Goal: Information Seeking & Learning: Compare options

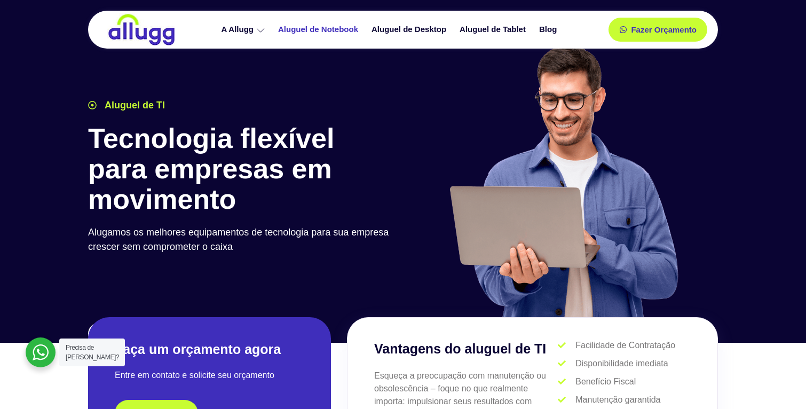
click at [345, 30] on link "Aluguel de Notebook" at bounding box center [319, 29] width 93 height 19
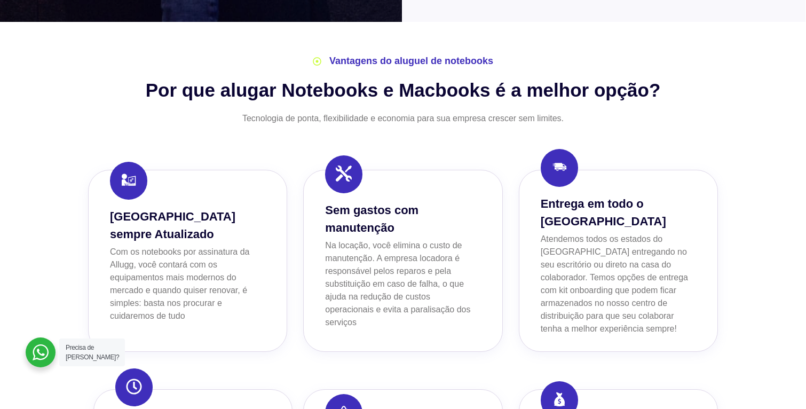
scroll to position [821, 0]
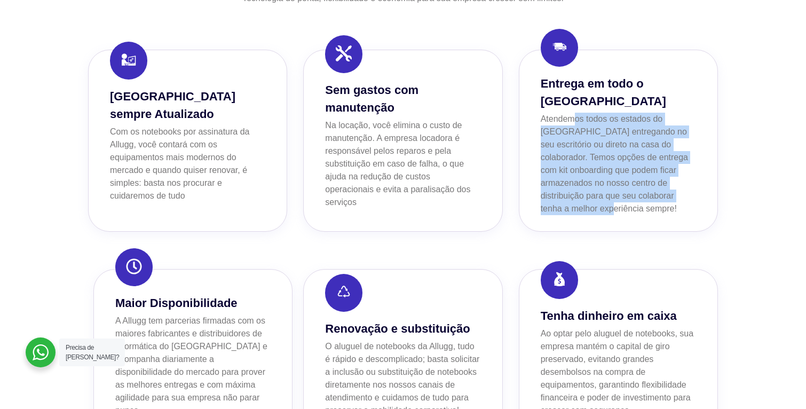
drag, startPoint x: 574, startPoint y: 106, endPoint x: 553, endPoint y: 189, distance: 85.4
click at [553, 189] on p "Atendemos todos os estados do Brasil entregando no seu escritório ou direto na …" at bounding box center [618, 164] width 155 height 103
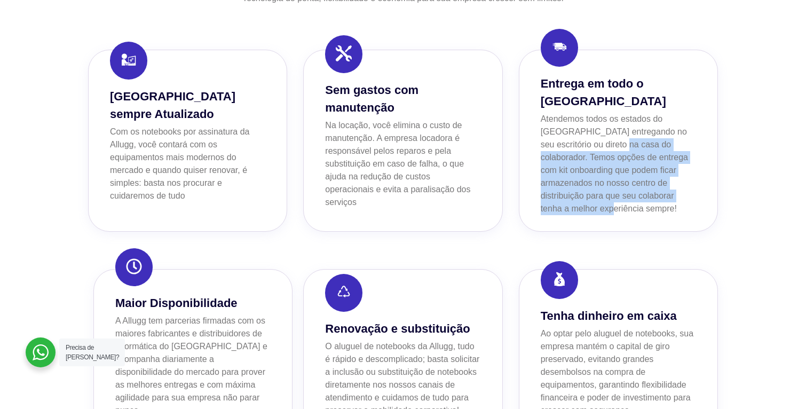
drag, startPoint x: 553, startPoint y: 190, endPoint x: 585, endPoint y: 130, distance: 67.9
click at [584, 131] on p "Atendemos todos os estados do Brasil entregando no seu escritório ou direto na …" at bounding box center [618, 164] width 155 height 103
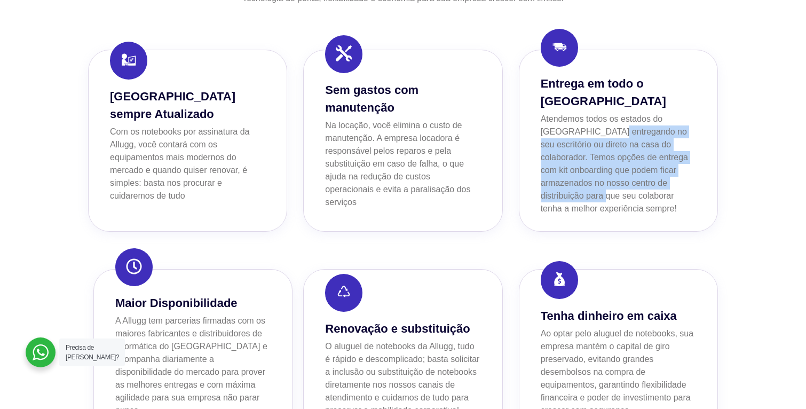
drag, startPoint x: 561, startPoint y: 161, endPoint x: 552, endPoint y: 185, distance: 25.9
click at [553, 183] on p "Atendemos todos os estados do Brasil entregando no seu escritório ou direto na …" at bounding box center [618, 164] width 155 height 103
drag, startPoint x: 551, startPoint y: 186, endPoint x: 593, endPoint y: 103, distance: 93.4
click at [593, 113] on p "Atendemos todos os estados do Brasil entregando no seu escritório ou direto na …" at bounding box center [618, 164] width 155 height 103
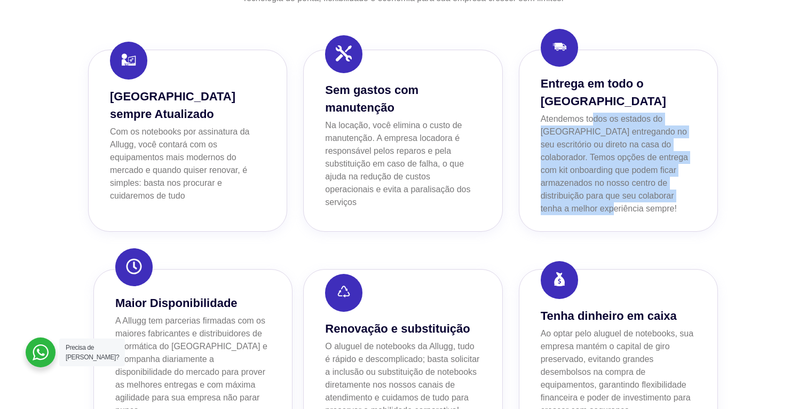
drag, startPoint x: 583, startPoint y: 120, endPoint x: 552, endPoint y: 197, distance: 82.7
click at [552, 197] on p "Atendemos todos os estados do Brasil entregando no seu escritório ou direto na …" at bounding box center [618, 164] width 155 height 103
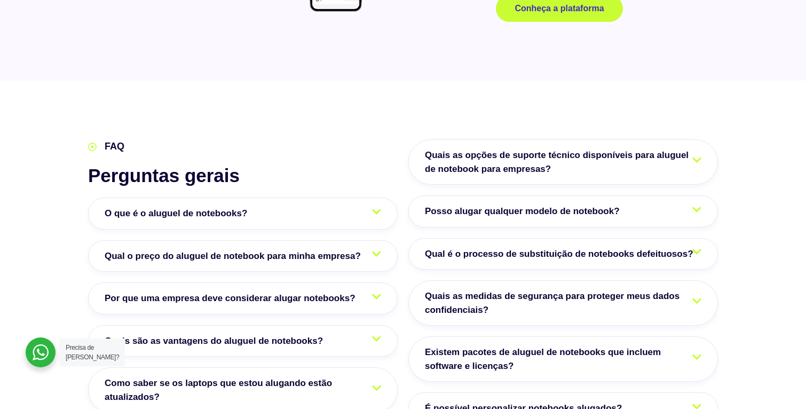
scroll to position [1720, 0]
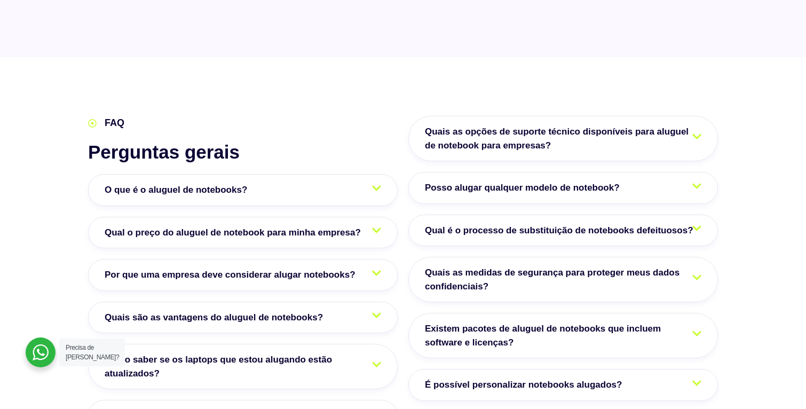
click at [305, 226] on span "Qual o preço do aluguel de notebook para minha empresa?" at bounding box center [236, 233] width 262 height 14
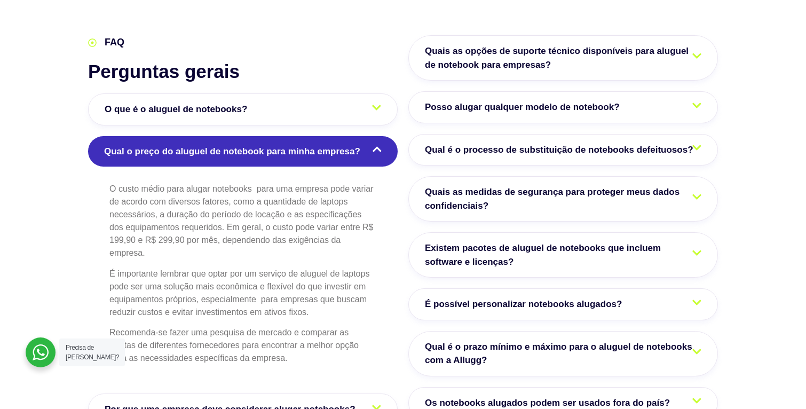
scroll to position [1855, 0]
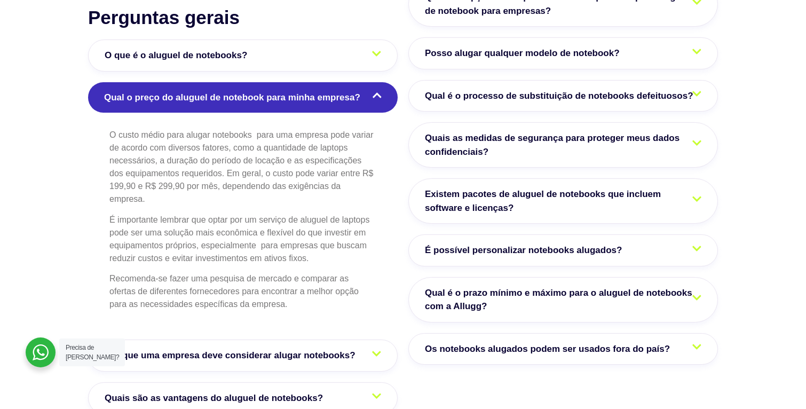
drag, startPoint x: 225, startPoint y: 116, endPoint x: 206, endPoint y: 210, distance: 96.5
click at [216, 216] on div "O custo médio para alugar notebooks para uma empresa pode variar de acordo com …" at bounding box center [243, 228] width 310 height 211
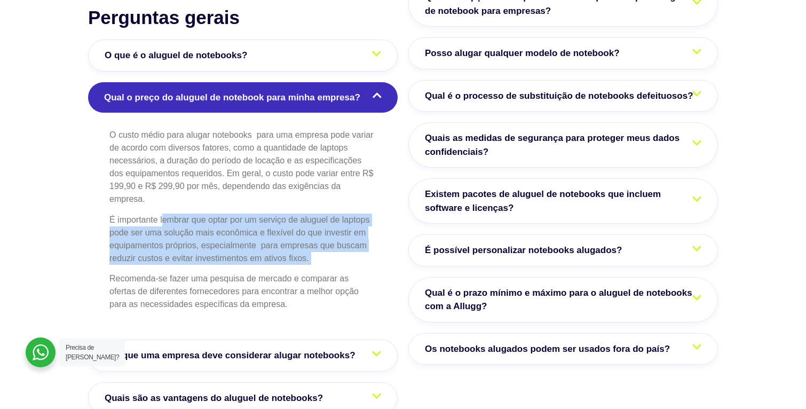
drag, startPoint x: 166, startPoint y: 191, endPoint x: 234, endPoint y: 252, distance: 91.6
click at [238, 247] on div "O custo médio para alugar notebooks para uma empresa pode variar de acordo com …" at bounding box center [243, 228] width 310 height 211
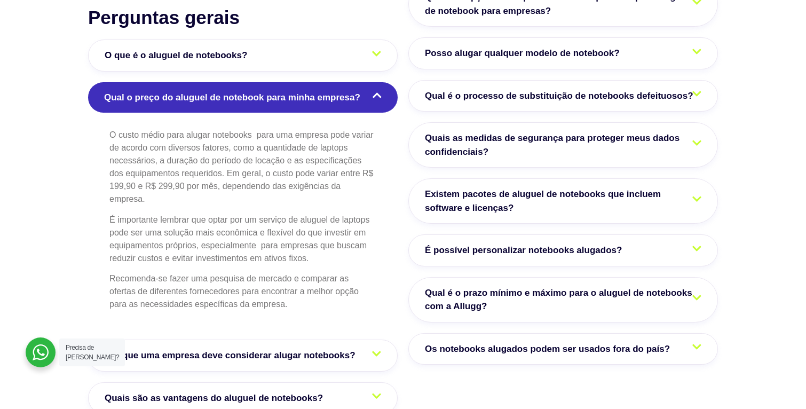
drag, startPoint x: 229, startPoint y: 272, endPoint x: 231, endPoint y: 281, distance: 9.3
click at [231, 281] on p "Recomenda-se fazer uma pesquisa de mercado e comparar as ofertas de diferentes …" at bounding box center [242, 291] width 267 height 38
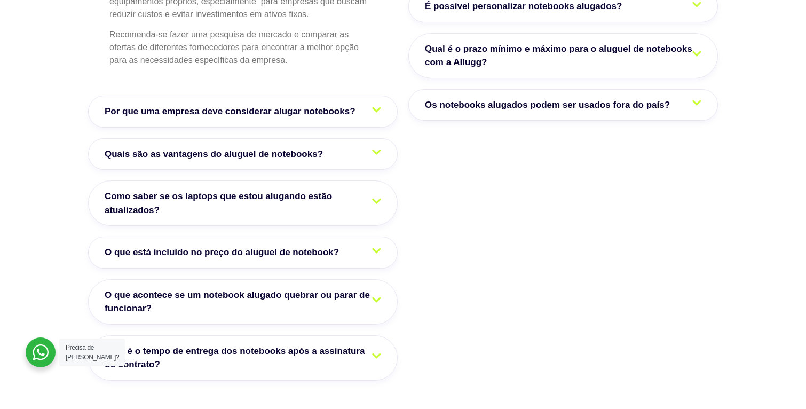
scroll to position [2095, 0]
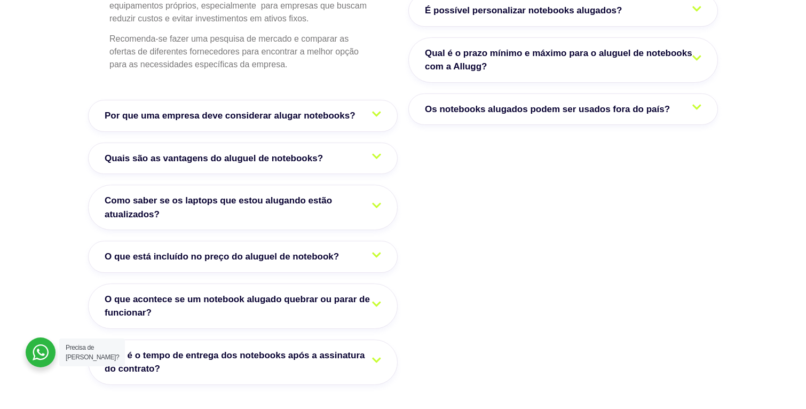
click at [514, 93] on link "Os notebooks alugados podem ser usados fora do país?" at bounding box center [564, 109] width 310 height 32
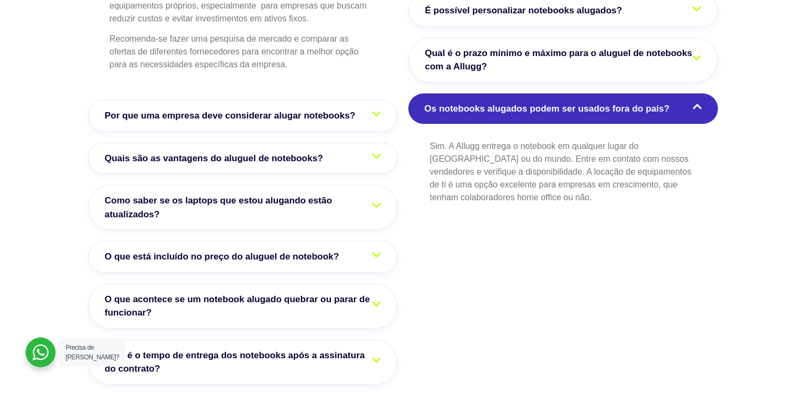
click at [514, 93] on link "Os notebooks alugados podem ser usados fora do país?" at bounding box center [564, 108] width 310 height 31
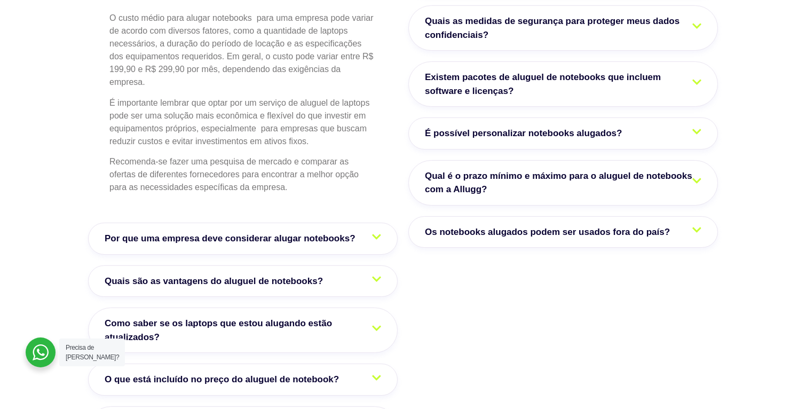
scroll to position [1964, 0]
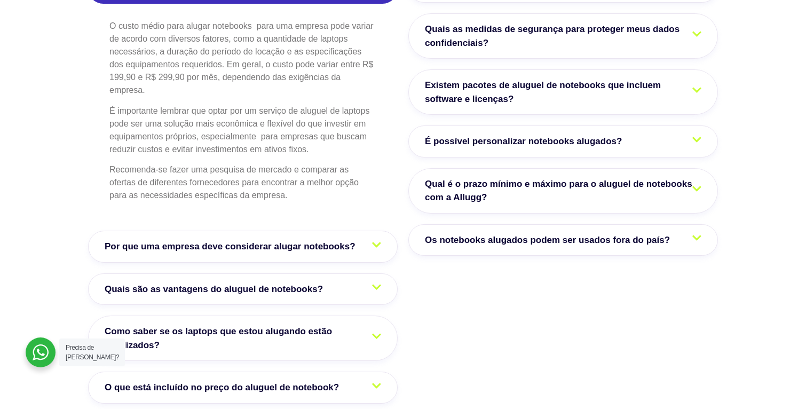
click at [481, 177] on span "Qual é o prazo mínimo e máximo para o aluguel de notebooks com a Allugg?" at bounding box center [563, 190] width 277 height 27
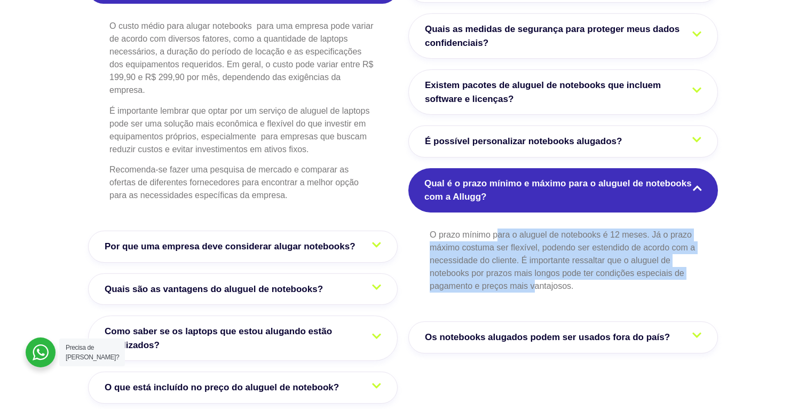
drag, startPoint x: 496, startPoint y: 208, endPoint x: 534, endPoint y: 257, distance: 62.8
click at [534, 257] on p "O prazo mínimo para o aluguel de notebooks é 12 meses. Já o prazo máximo costum…" at bounding box center [563, 261] width 267 height 64
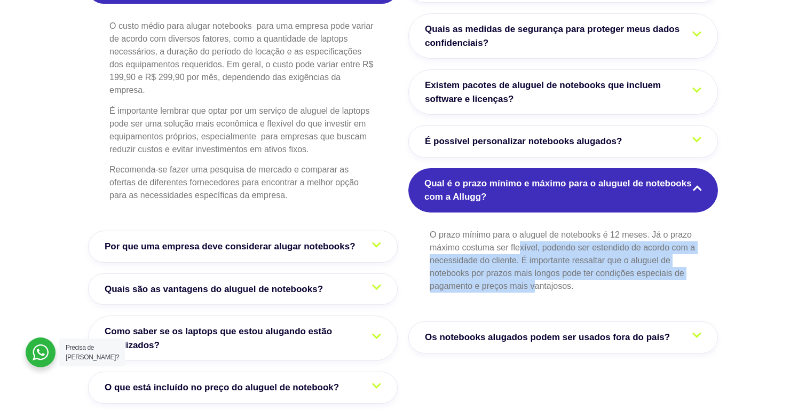
drag, startPoint x: 536, startPoint y: 260, endPoint x: 519, endPoint y: 214, distance: 48.8
click at [519, 229] on p "O prazo mínimo para o aluguel de notebooks é 12 meses. Já o prazo máximo costum…" at bounding box center [563, 261] width 267 height 64
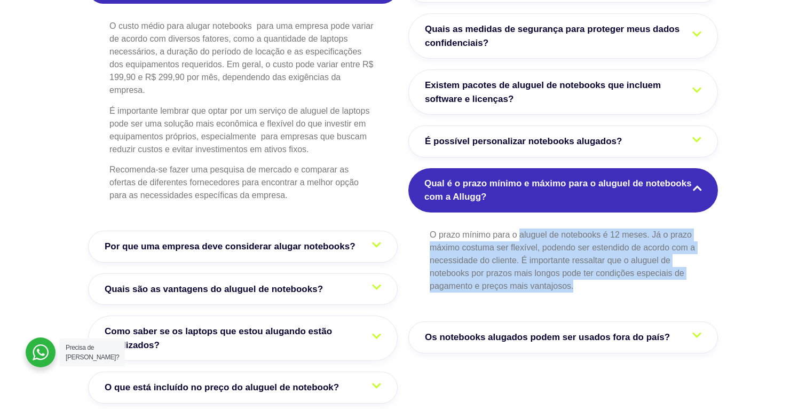
drag, startPoint x: 519, startPoint y: 214, endPoint x: 487, endPoint y: 270, distance: 64.6
click at [490, 269] on div "O prazo mínimo para o aluguel de notebooks é 12 meses. Já o prazo máximo costum…" at bounding box center [564, 269] width 310 height 93
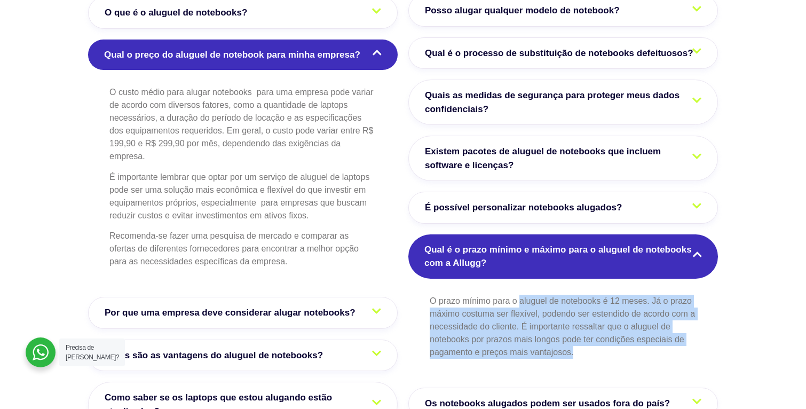
scroll to position [1865, 0]
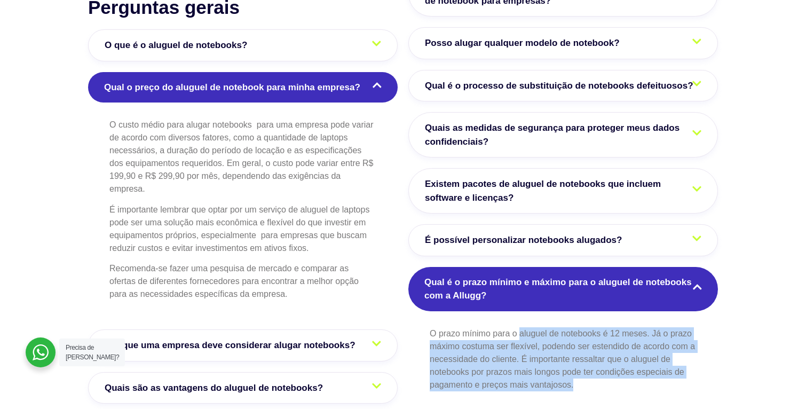
click at [473, 276] on span "Qual é o prazo mínimo e máximo para o aluguel de notebooks com a Allugg?" at bounding box center [564, 289] width 278 height 27
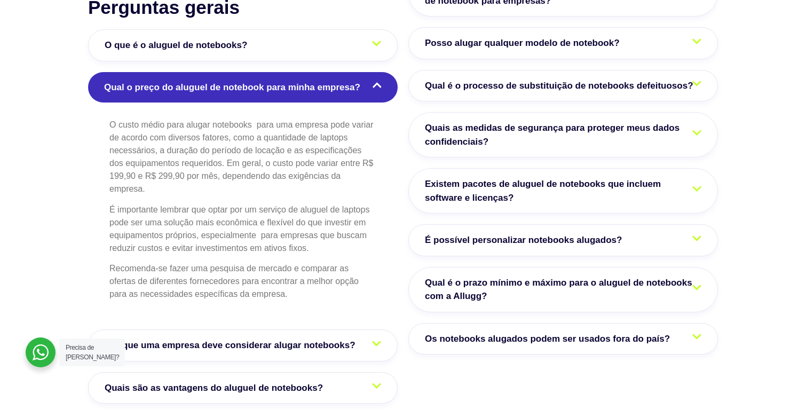
click at [498, 224] on link "É possível personalizar notebooks alugados?" at bounding box center [564, 240] width 310 height 32
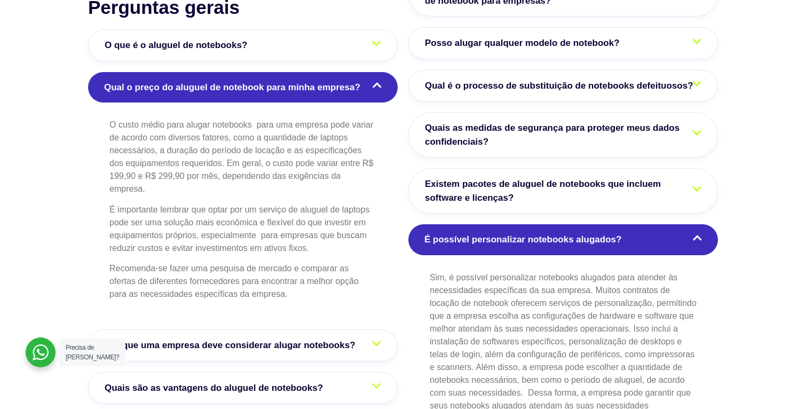
click at [507, 233] on span "É possível personalizar notebooks alugados?" at bounding box center [526, 240] width 202 height 14
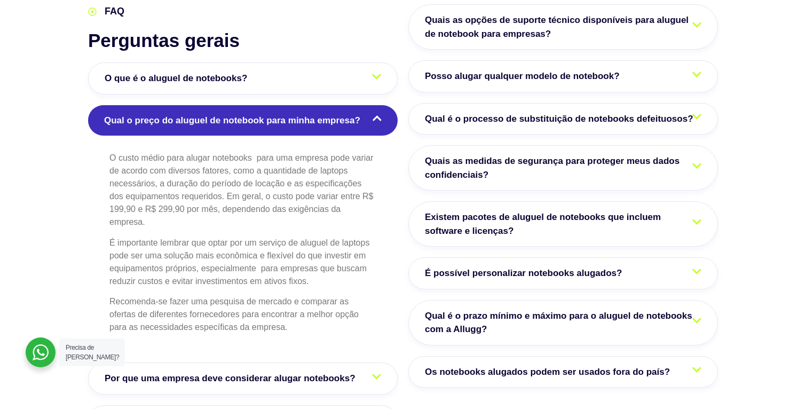
scroll to position [1831, 0]
click at [614, 211] on span "Existem pacotes de aluguel de notebooks que incluem software e licenças?" at bounding box center [563, 224] width 277 height 27
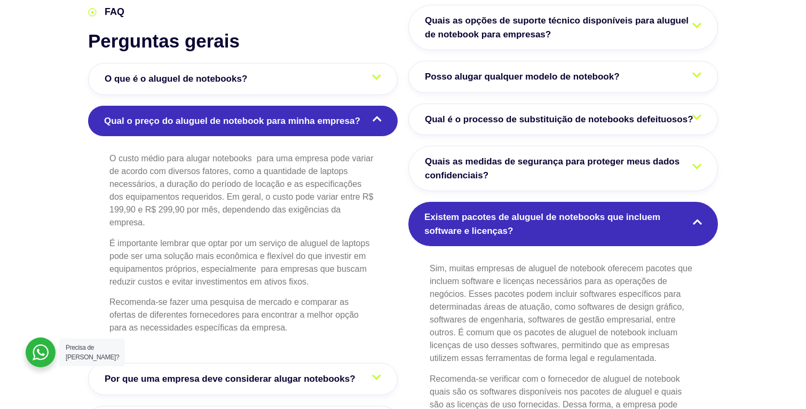
click at [615, 210] on span "Existem pacotes de aluguel de notebooks que incluem software e licenças?" at bounding box center [564, 223] width 278 height 27
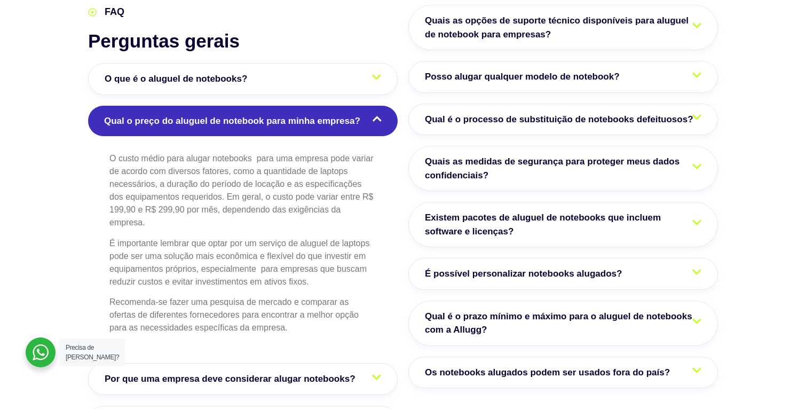
click at [608, 155] on span "Quais as medidas de segurança para proteger meus dados confidenciais?" at bounding box center [563, 168] width 277 height 27
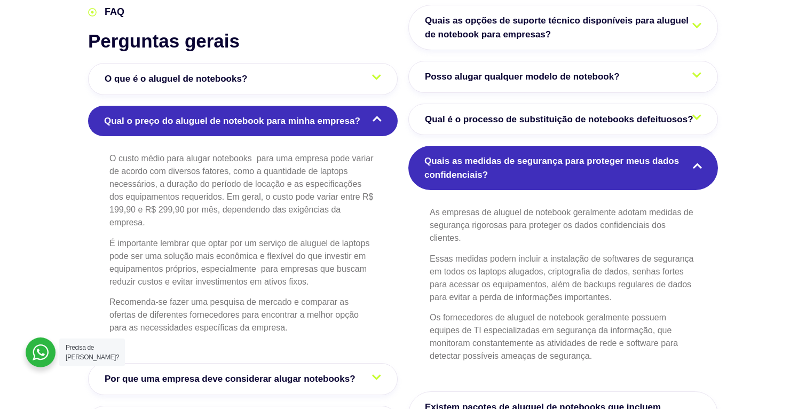
click at [575, 154] on span "Quais as medidas de segurança para proteger meus dados confidenciais?" at bounding box center [564, 167] width 278 height 27
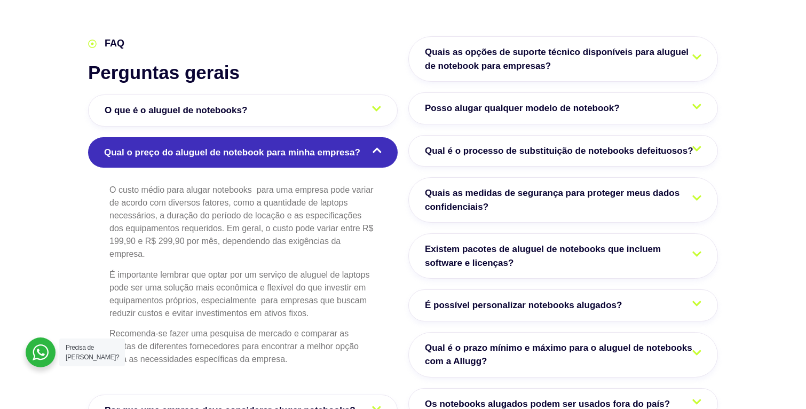
scroll to position [1728, 0]
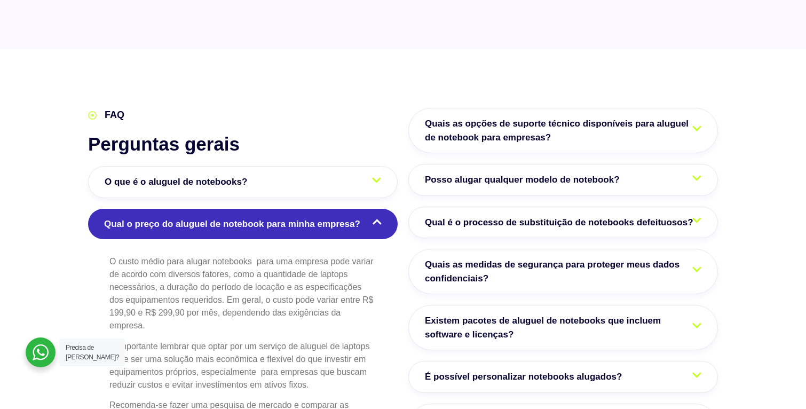
click at [344, 209] on link "Qual o preço do aluguel de notebook para minha empresa?" at bounding box center [243, 224] width 310 height 31
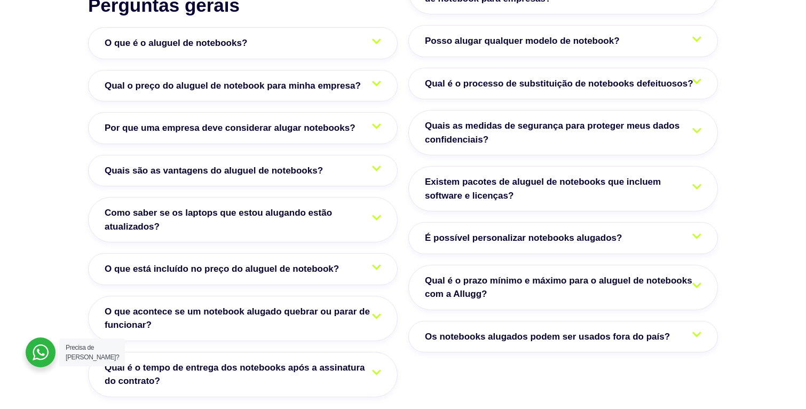
scroll to position [1895, 0]
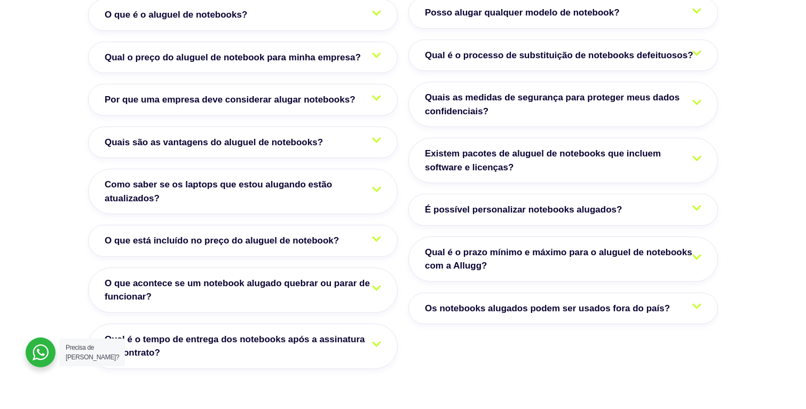
click at [168, 277] on span "O que acontece se um notebook alugado quebrar ou parar de funcionar?" at bounding box center [243, 290] width 277 height 27
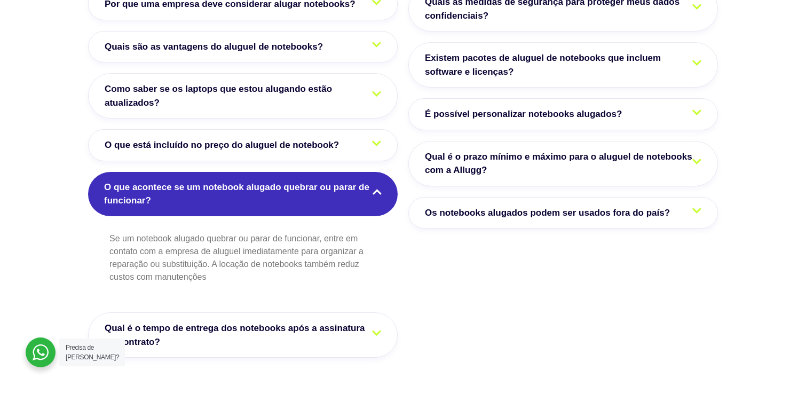
scroll to position [1992, 0]
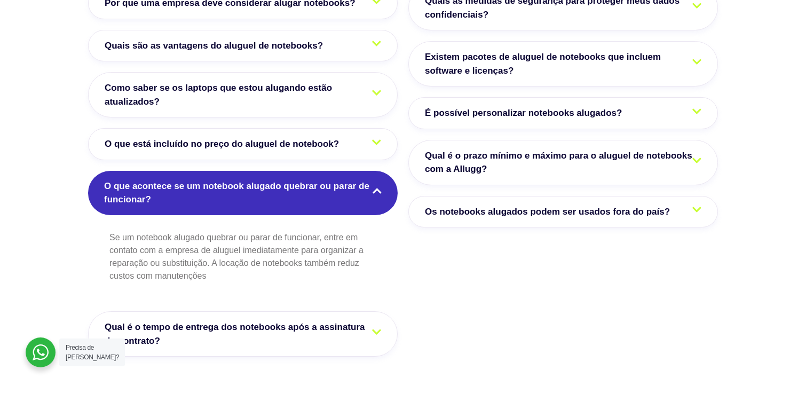
click at [302, 179] on span "O que acontece se um notebook alugado quebrar ou parar de funcionar?" at bounding box center [243, 192] width 278 height 27
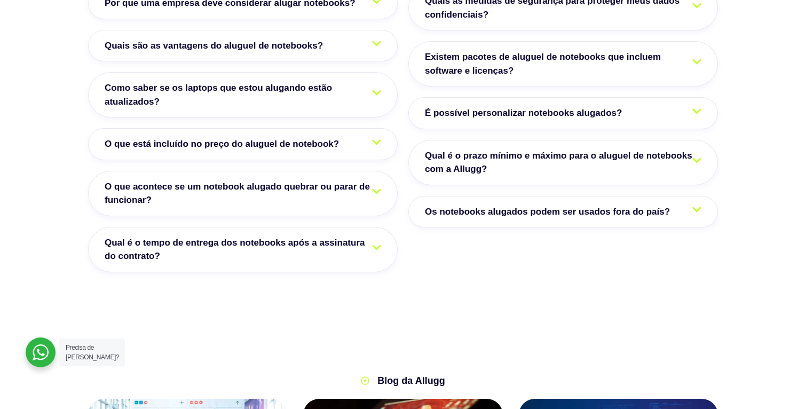
click at [273, 236] on span "Qual é o tempo de entrega dos notebooks após a assinatura do contrato?" at bounding box center [243, 249] width 277 height 27
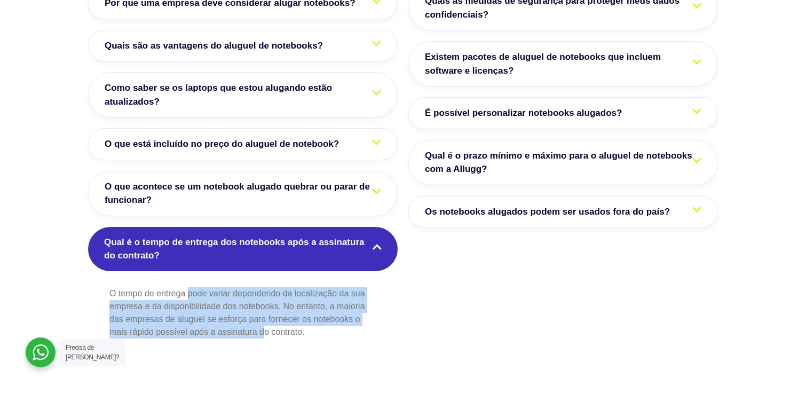
drag, startPoint x: 208, startPoint y: 268, endPoint x: 272, endPoint y: 307, distance: 75.0
click at [263, 305] on p "O tempo de entrega pode variar dependendo da localização da sua empresa e da di…" at bounding box center [242, 312] width 267 height 51
drag, startPoint x: 273, startPoint y: 308, endPoint x: 185, endPoint y: 255, distance: 102.0
click at [189, 282] on div "O tempo de entrega pode variar dependendo da localização da sua empresa e da di…" at bounding box center [243, 322] width 310 height 80
drag, startPoint x: 190, startPoint y: 270, endPoint x: 241, endPoint y: 302, distance: 60.5
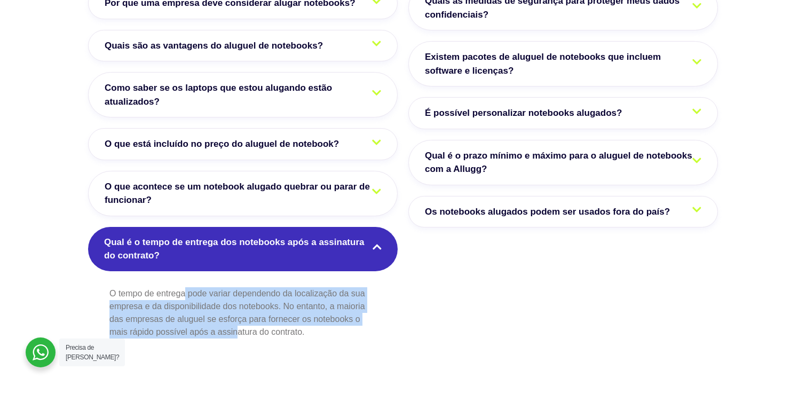
click at [236, 300] on p "O tempo de entrega pode variar dependendo da localização da sua empresa e da di…" at bounding box center [242, 312] width 267 height 51
drag, startPoint x: 214, startPoint y: 280, endPoint x: 201, endPoint y: 263, distance: 21.4
click at [203, 287] on p "O tempo de entrega pode variar dependendo da localização da sua empresa e da di…" at bounding box center [242, 312] width 267 height 51
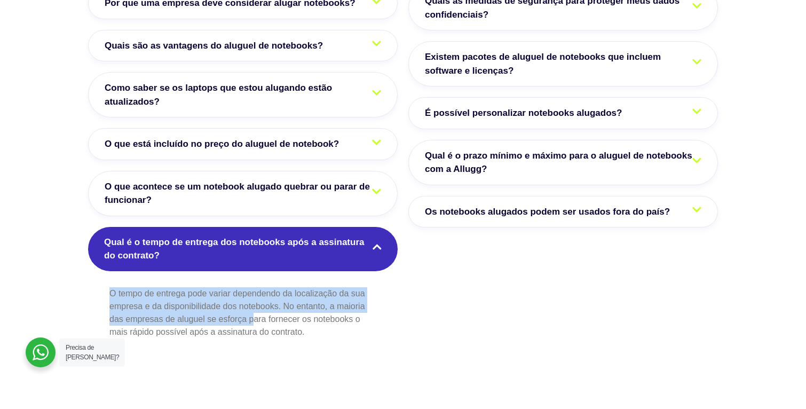
drag, startPoint x: 199, startPoint y: 256, endPoint x: 271, endPoint y: 297, distance: 83.0
click at [260, 295] on div "O tempo de entrega pode variar dependendo da localização da sua empresa e da di…" at bounding box center [243, 322] width 310 height 80
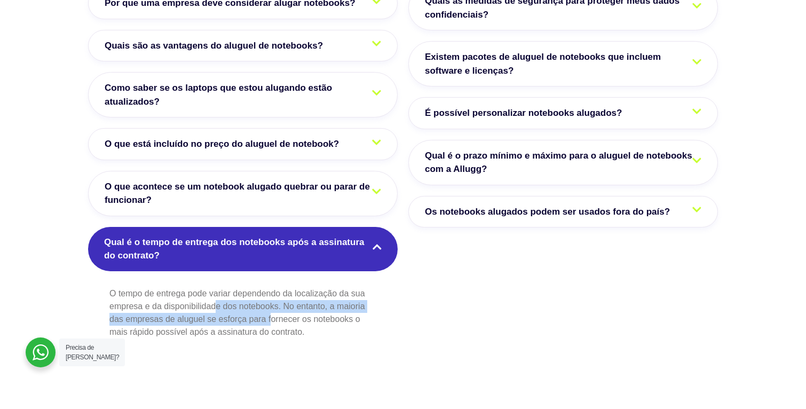
drag, startPoint x: 270, startPoint y: 299, endPoint x: 213, endPoint y: 268, distance: 65.5
click at [214, 287] on p "O tempo de entrega pode variar dependendo da localização da sua empresa e da di…" at bounding box center [242, 312] width 267 height 51
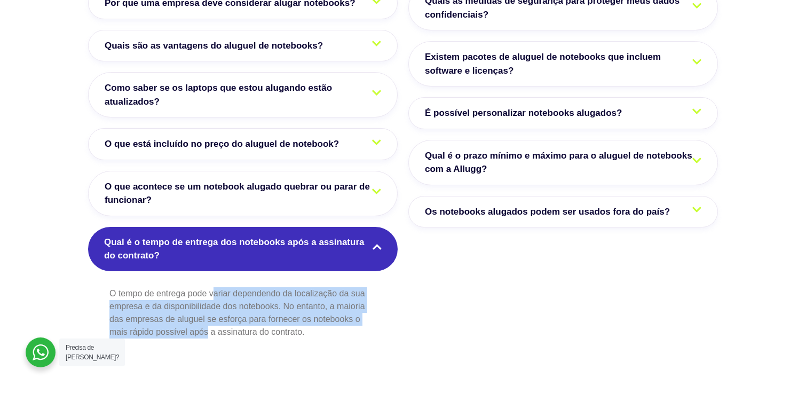
drag, startPoint x: 213, startPoint y: 266, endPoint x: 209, endPoint y: 304, distance: 38.1
click at [209, 304] on p "O tempo de entrega pode variar dependendo da localização da sua empresa e da di…" at bounding box center [242, 312] width 267 height 51
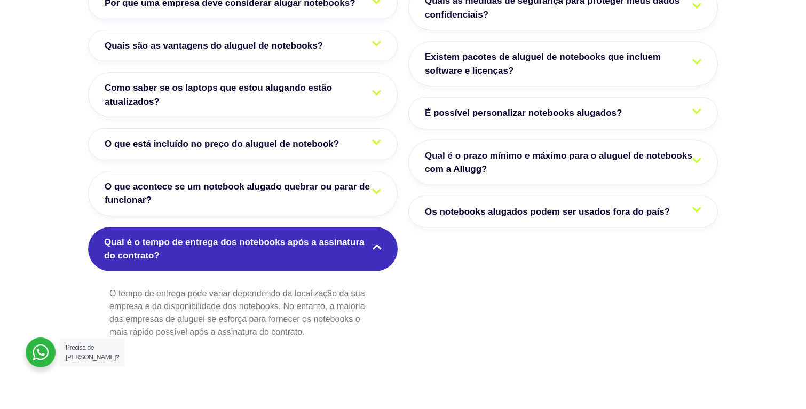
click at [209, 303] on p "O tempo de entrega pode variar dependendo da localização da sua empresa e da di…" at bounding box center [242, 312] width 267 height 51
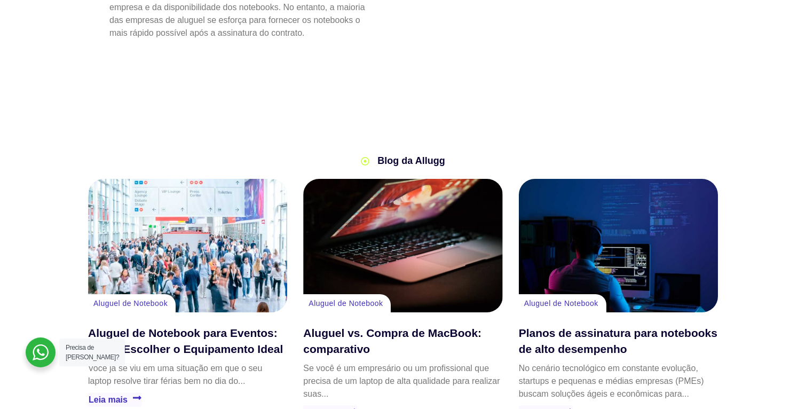
scroll to position [2432, 0]
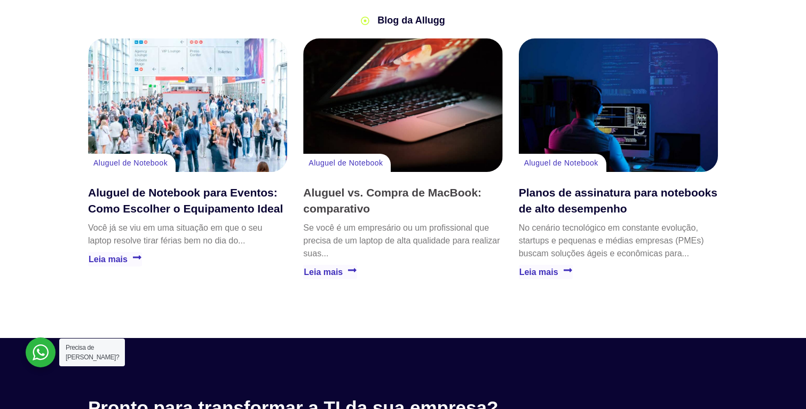
click at [363, 186] on link "Aluguel vs. Compra de MacBook: comparativo" at bounding box center [392, 200] width 178 height 28
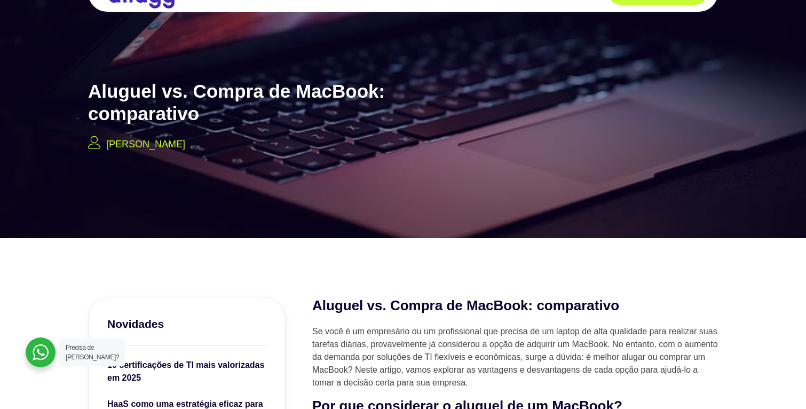
scroll to position [202, 0]
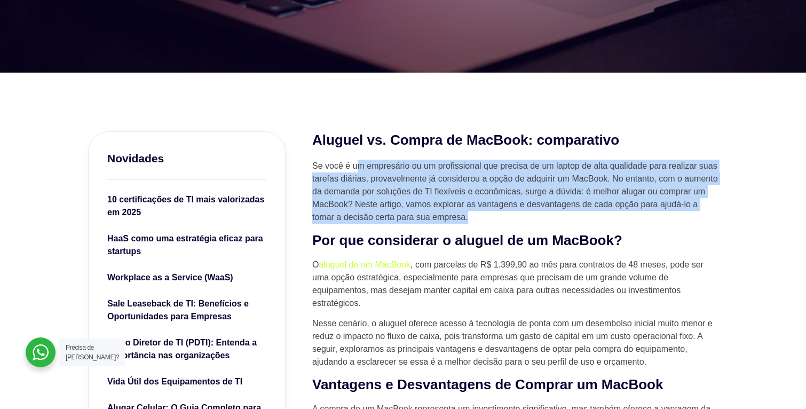
drag, startPoint x: 357, startPoint y: 171, endPoint x: 452, endPoint y: 278, distance: 142.6
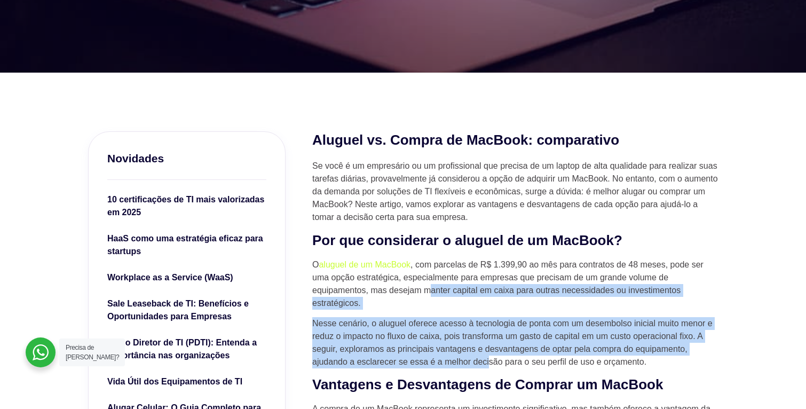
drag, startPoint x: 485, startPoint y: 338, endPoint x: 481, endPoint y: 327, distance: 11.5
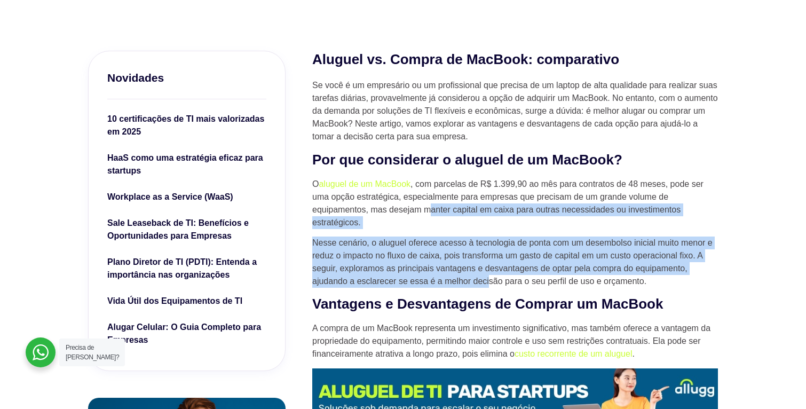
scroll to position [291, 0]
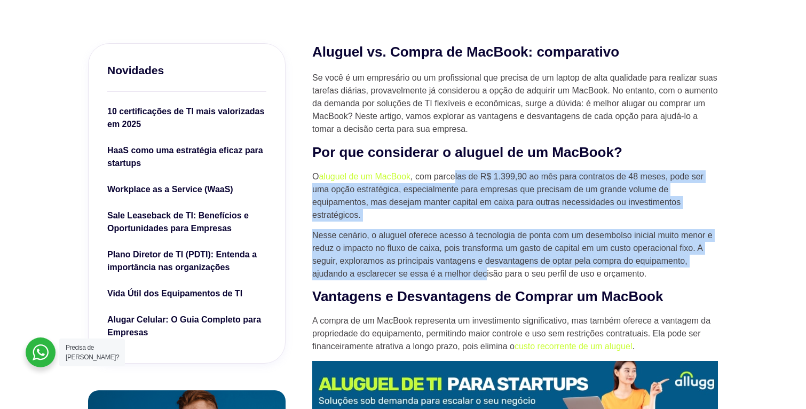
drag, startPoint x: 469, startPoint y: 181, endPoint x: 501, endPoint y: 250, distance: 76.7
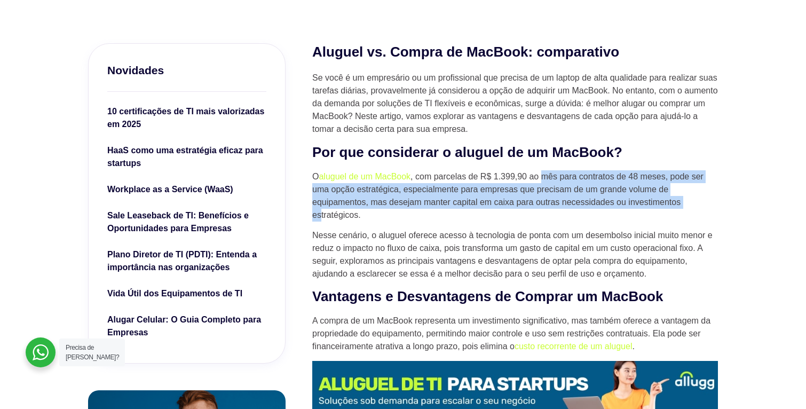
drag, startPoint x: 545, startPoint y: 181, endPoint x: 324, endPoint y: 219, distance: 225.0
click at [323, 220] on p "O aluguel de um MacBook , com parcelas de R$ 1.399,90 ao mês para contratos de …" at bounding box center [515, 195] width 406 height 51
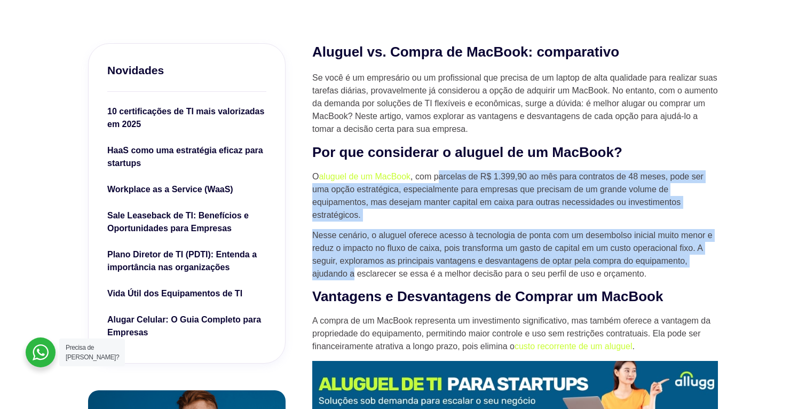
drag, startPoint x: 470, startPoint y: 180, endPoint x: 389, endPoint y: 262, distance: 115.2
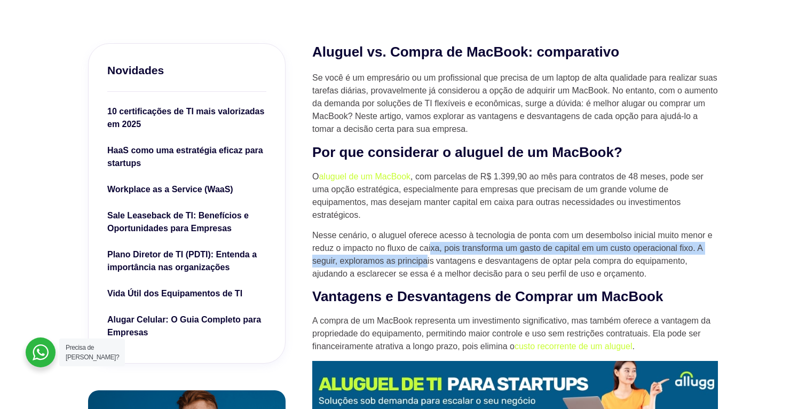
drag, startPoint x: 428, startPoint y: 265, endPoint x: 432, endPoint y: 244, distance: 22.3
click at [430, 246] on p "Nesse cenário, o aluguel oferece acesso à tecnologia de ponta com um desembolso…" at bounding box center [515, 254] width 406 height 51
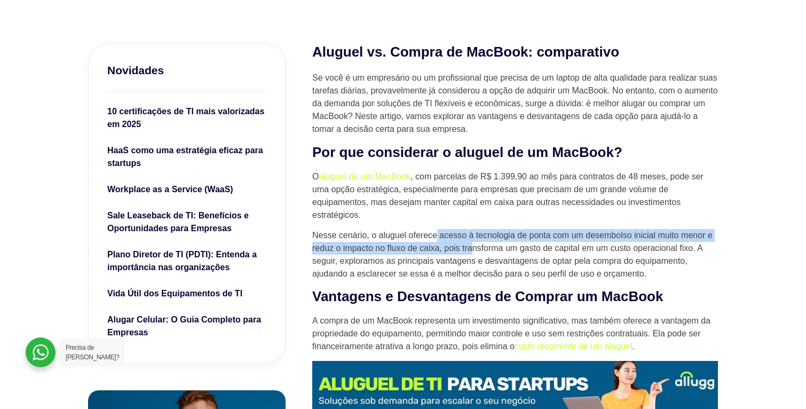
drag, startPoint x: 440, startPoint y: 232, endPoint x: 448, endPoint y: 265, distance: 34.1
click at [475, 254] on p "Nesse cenário, o aluguel oferece acesso à tecnologia de ponta com um desembolso…" at bounding box center [515, 254] width 406 height 51
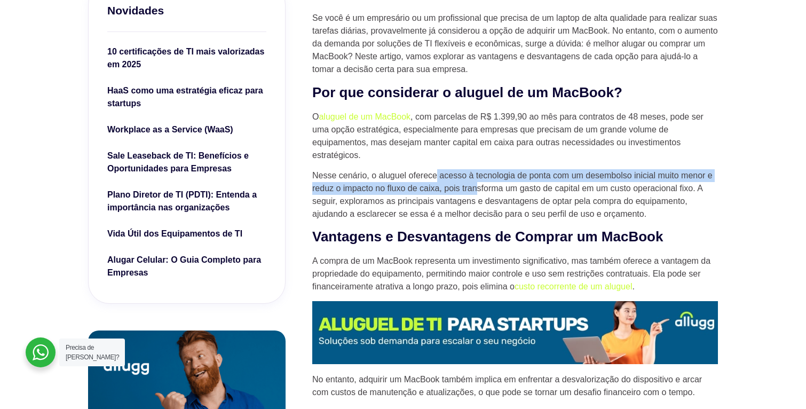
scroll to position [352, 0]
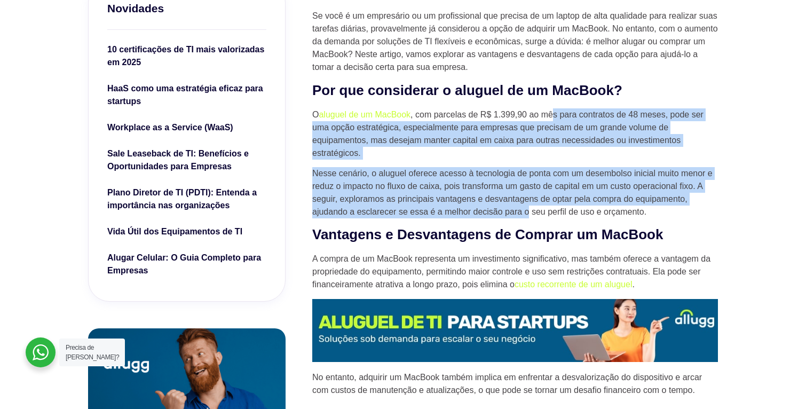
drag, startPoint x: 535, startPoint y: 189, endPoint x: 559, endPoint y: 114, distance: 78.4
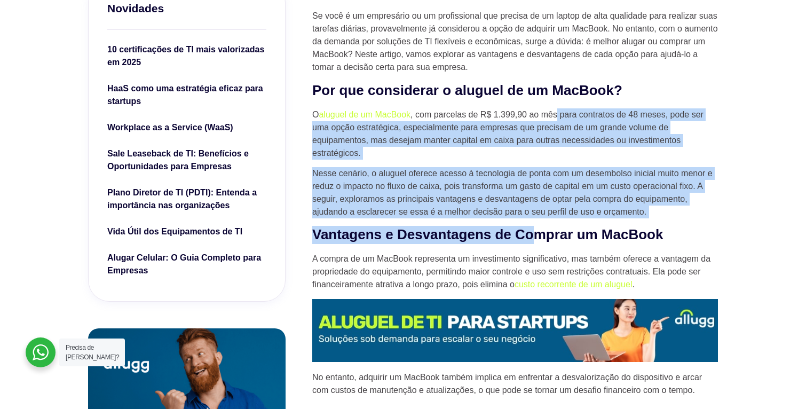
drag, startPoint x: 558, startPoint y: 119, endPoint x: 529, endPoint y: 233, distance: 117.9
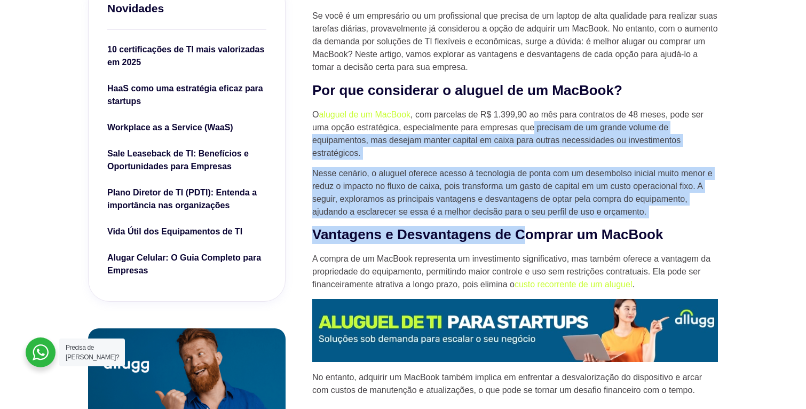
drag, startPoint x: 529, startPoint y: 182, endPoint x: 536, endPoint y: 126, distance: 57.0
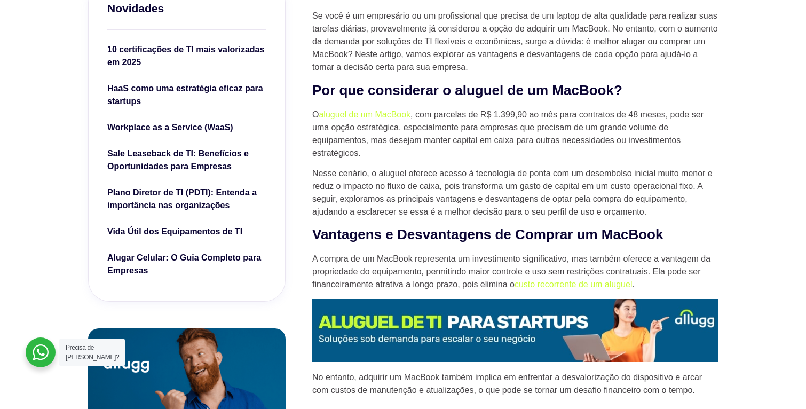
drag, startPoint x: 515, startPoint y: 170, endPoint x: 497, endPoint y: 202, distance: 37.3
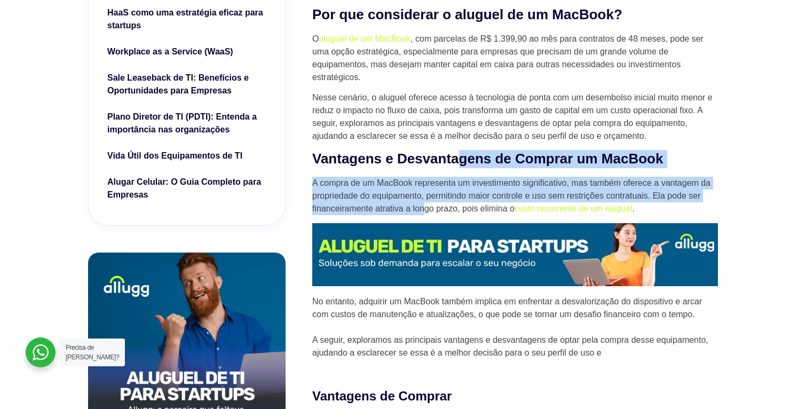
scroll to position [328, 0]
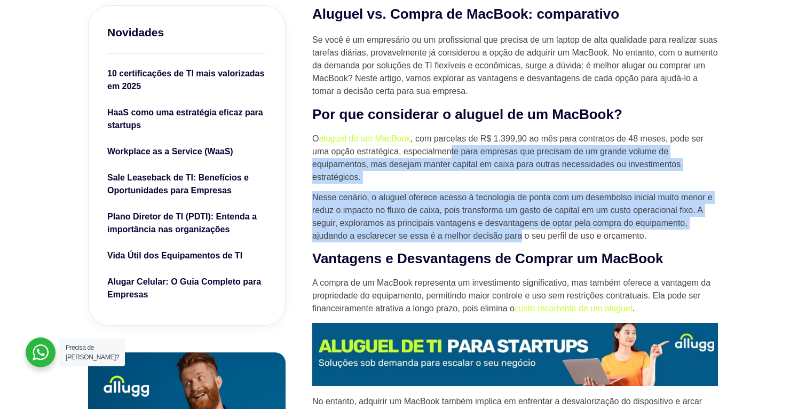
drag, startPoint x: 475, startPoint y: 148, endPoint x: 520, endPoint y: 234, distance: 96.5
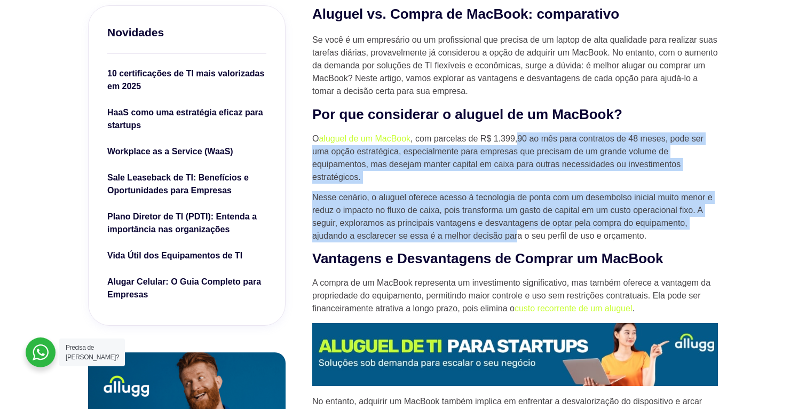
drag, startPoint x: 520, startPoint y: 234, endPoint x: 520, endPoint y: 132, distance: 102.0
drag, startPoint x: 508, startPoint y: 160, endPoint x: 478, endPoint y: 214, distance: 61.2
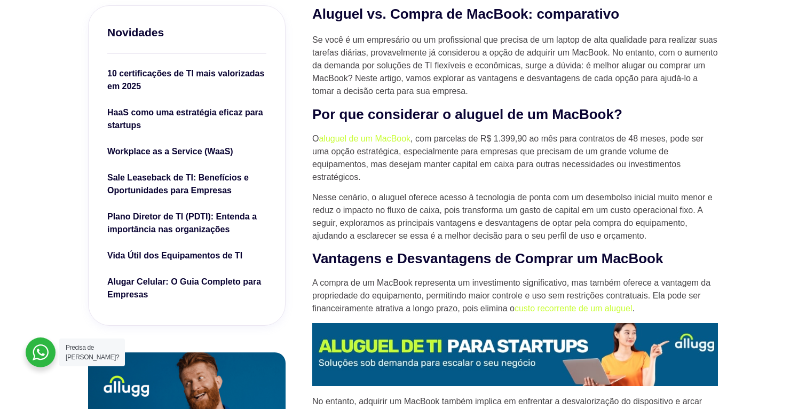
drag, startPoint x: 478, startPoint y: 214, endPoint x: 477, endPoint y: 124, distance: 89.2
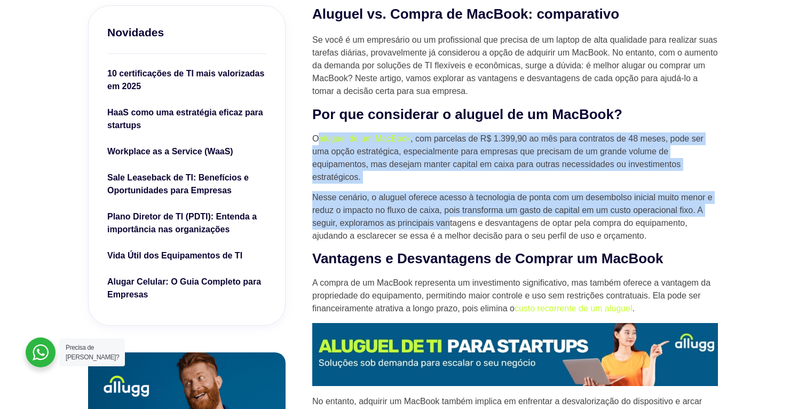
drag, startPoint x: 471, startPoint y: 150, endPoint x: 449, endPoint y: 228, distance: 81.4
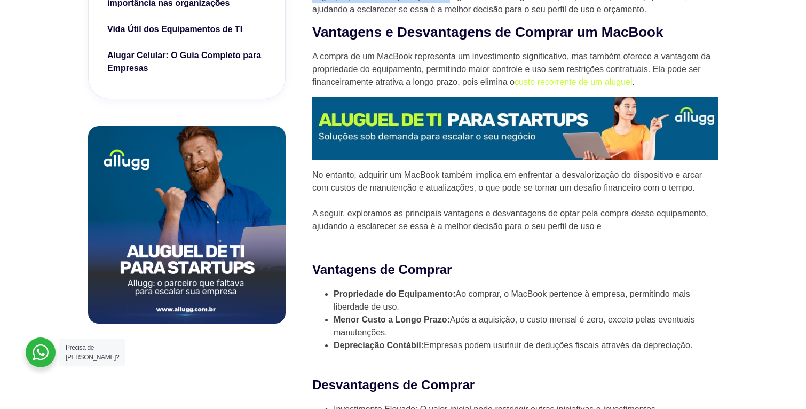
scroll to position [646, 0]
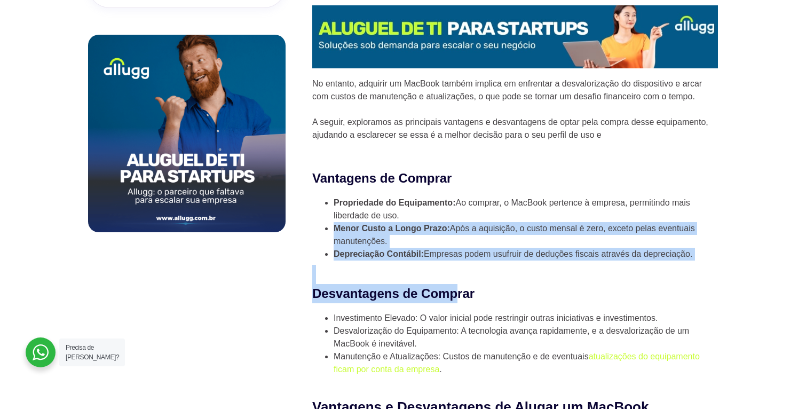
drag, startPoint x: 437, startPoint y: 218, endPoint x: 454, endPoint y: 289, distance: 73.1
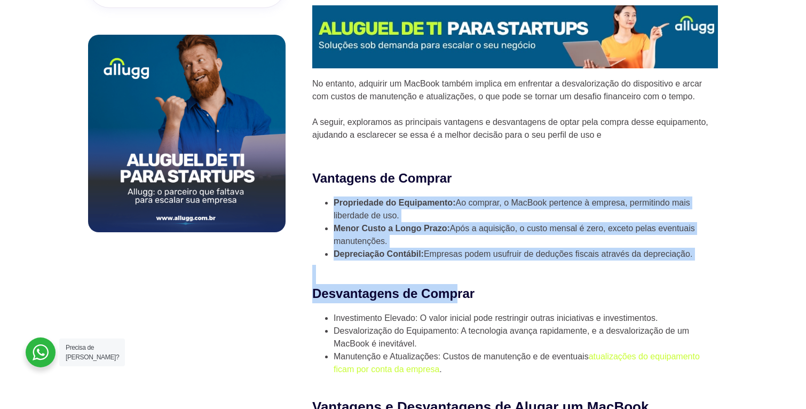
drag, startPoint x: 461, startPoint y: 270, endPoint x: 451, endPoint y: 184, distance: 87.1
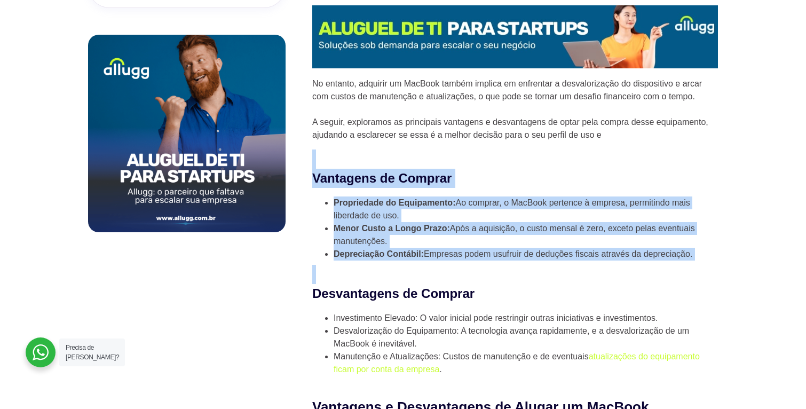
drag, startPoint x: 451, startPoint y: 184, endPoint x: 431, endPoint y: 267, distance: 85.8
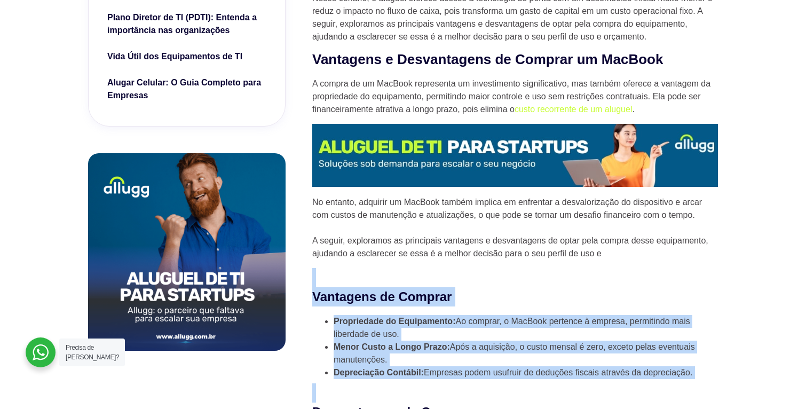
scroll to position [495, 0]
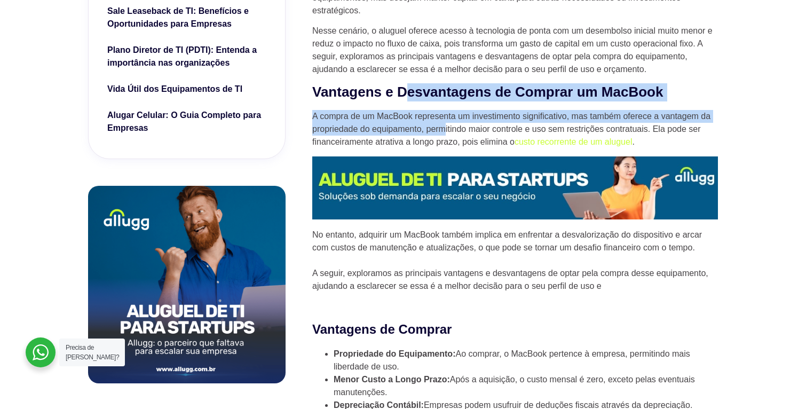
drag, startPoint x: 410, startPoint y: 85, endPoint x: 446, endPoint y: 131, distance: 58.6
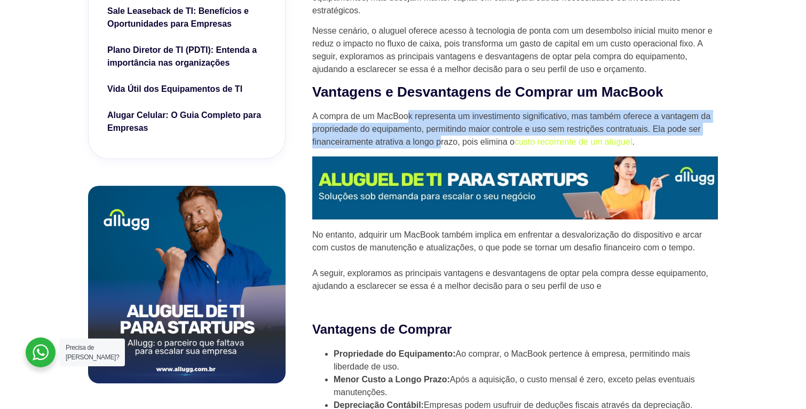
drag, startPoint x: 437, startPoint y: 143, endPoint x: 409, endPoint y: 116, distance: 38.9
click at [409, 116] on p "A compra de um MacBook representa um investimento significativo, mas também ofe…" at bounding box center [515, 129] width 406 height 38
drag, startPoint x: 409, startPoint y: 116, endPoint x: 458, endPoint y: 135, distance: 52.6
click at [458, 135] on p "A compra de um MacBook representa um investimento significativo, mas também ofe…" at bounding box center [515, 129] width 406 height 38
drag, startPoint x: 458, startPoint y: 135, endPoint x: 436, endPoint y: 117, distance: 28.5
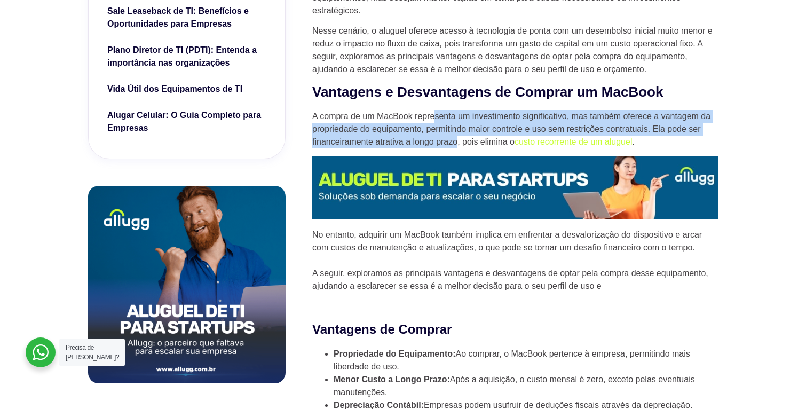
click at [436, 117] on p "A compra de um MacBook representa um investimento significativo, mas também ofe…" at bounding box center [515, 129] width 406 height 38
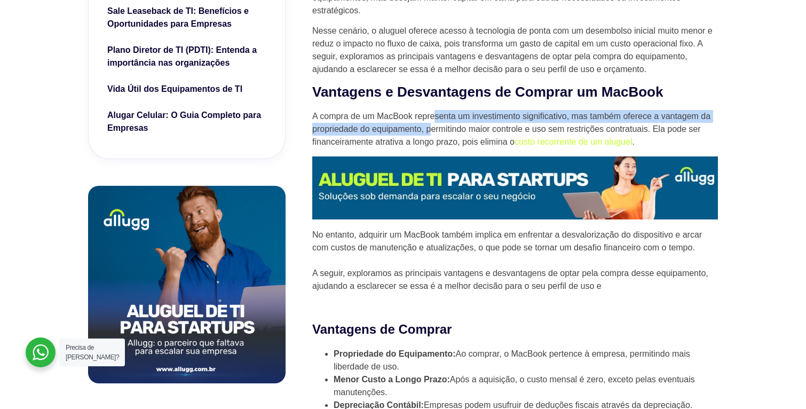
drag, startPoint x: 436, startPoint y: 117, endPoint x: 430, endPoint y: 133, distance: 16.6
click at [430, 133] on p "A compra de um MacBook representa um investimento significativo, mas também ofe…" at bounding box center [515, 129] width 406 height 38
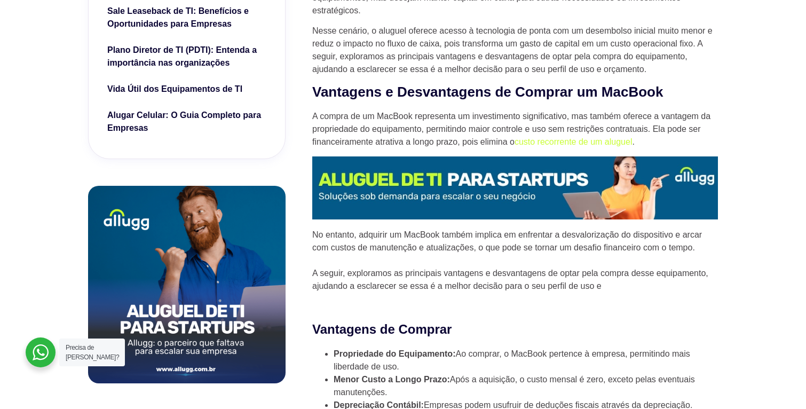
click at [430, 133] on p "A compra de um MacBook representa um investimento significativo, mas também ofe…" at bounding box center [515, 129] width 406 height 38
